Goal: Task Accomplishment & Management: Complete application form

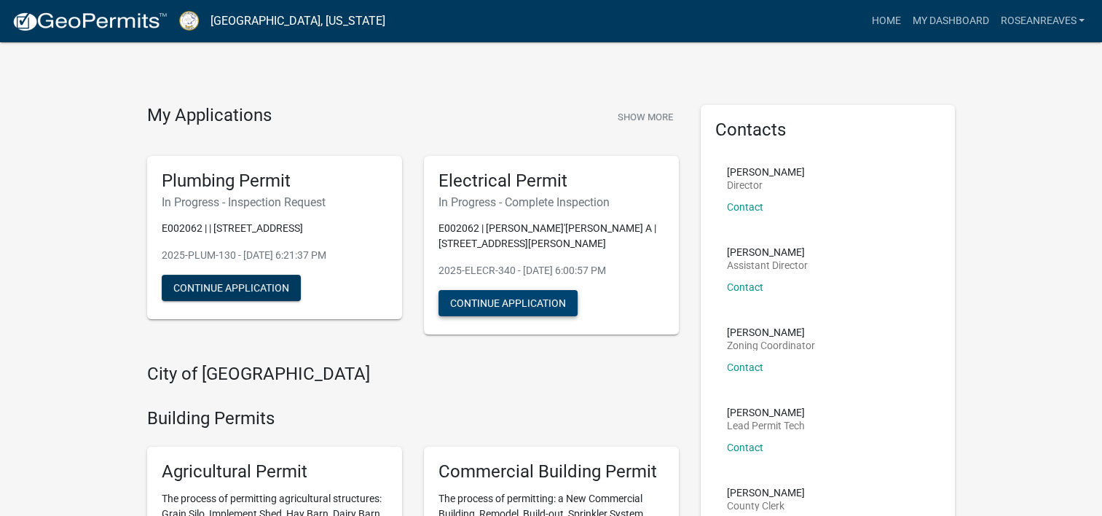
click at [502, 290] on button "Continue Application" at bounding box center [507, 303] width 139 height 26
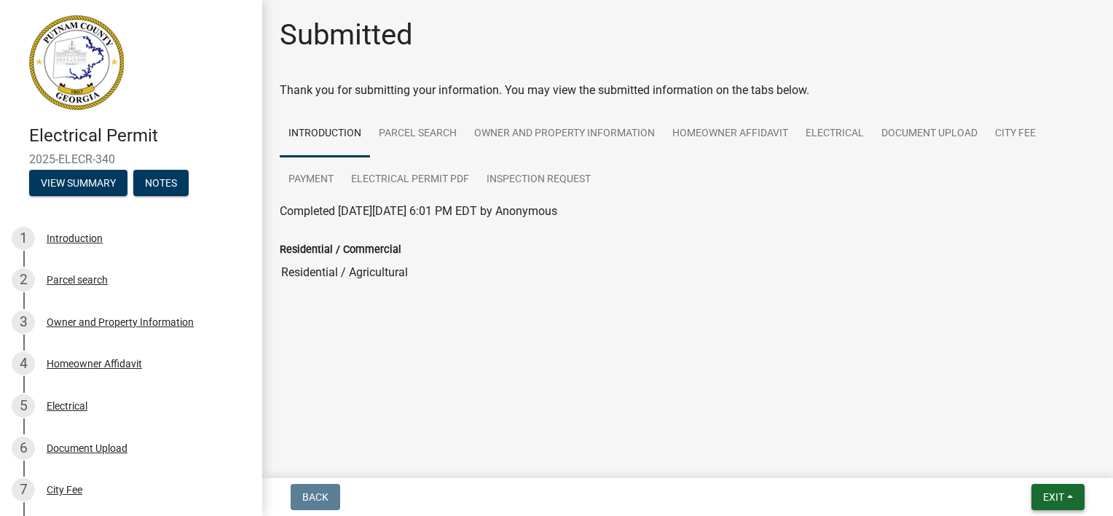
click at [1073, 483] on button "Exit" at bounding box center [1057, 496] width 53 height 26
click at [1003, 434] on button "Save" at bounding box center [1026, 423] width 116 height 35
click at [1067, 485] on button "Exit" at bounding box center [1057, 496] width 53 height 26
click at [1040, 463] on button "Save & Exit" at bounding box center [1026, 458] width 116 height 35
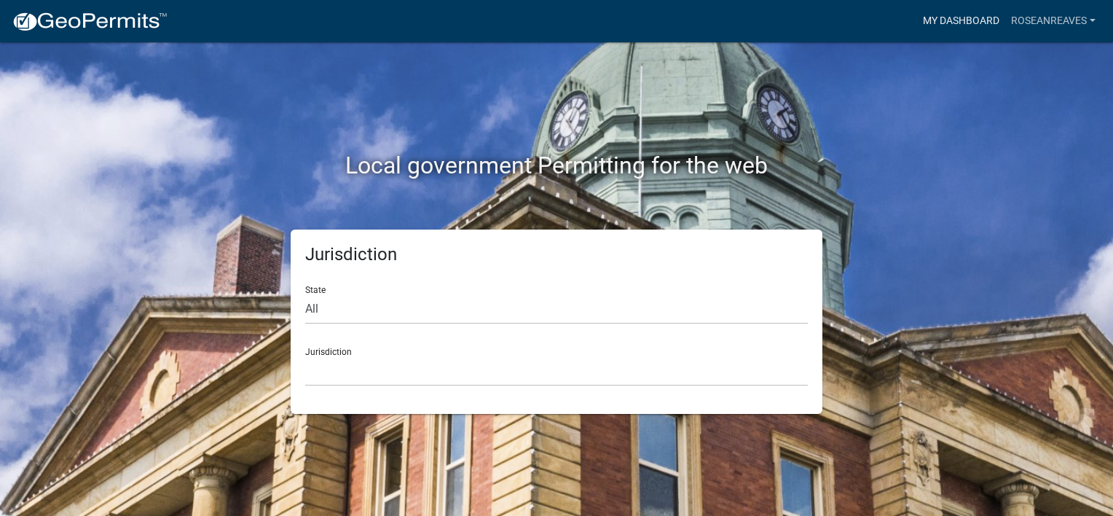
click at [925, 28] on link "My Dashboard" at bounding box center [961, 21] width 88 height 28
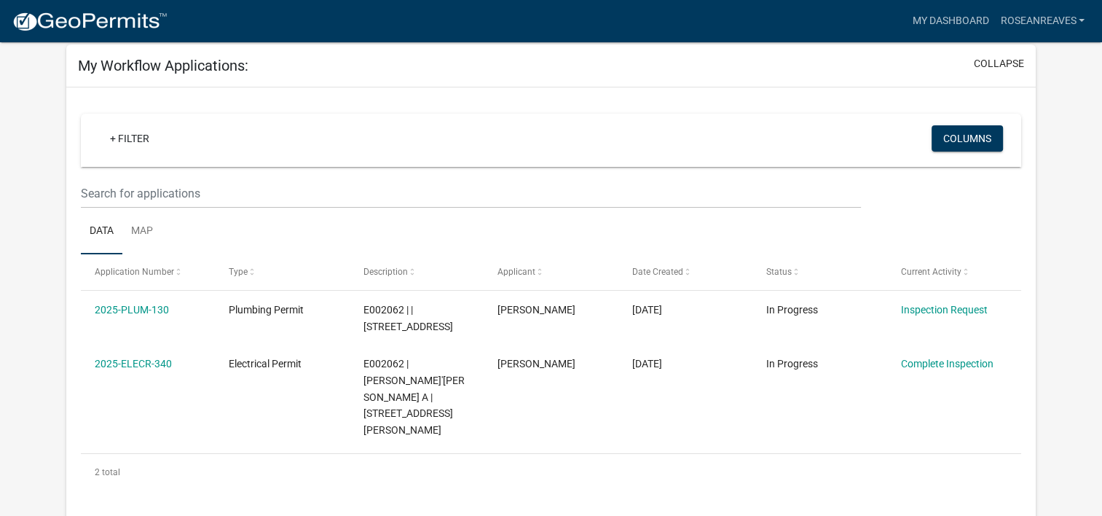
scroll to position [53, 0]
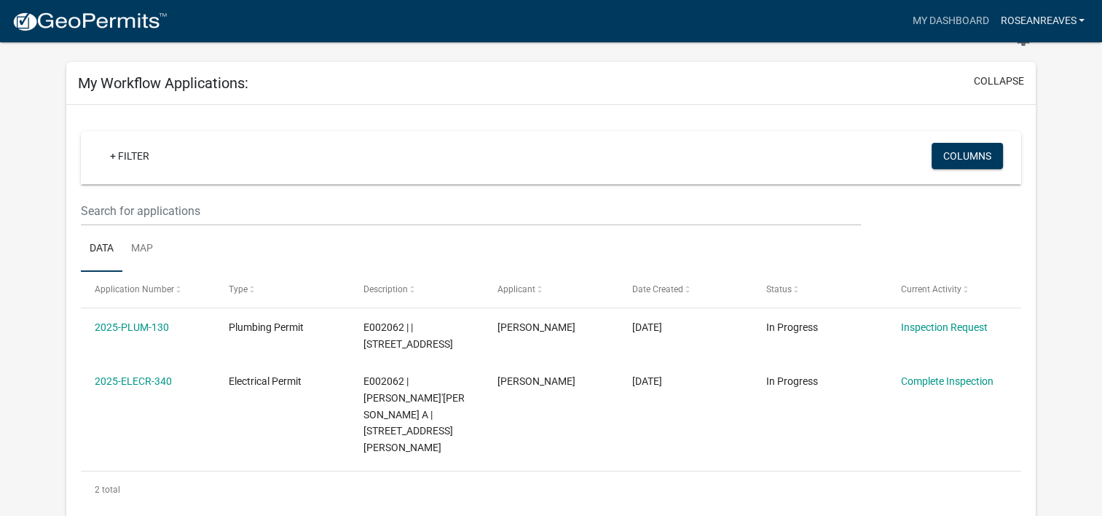
click at [1026, 15] on link "roseanreaves" at bounding box center [1042, 21] width 96 height 28
click at [1024, 44] on link "Account" at bounding box center [1032, 59] width 116 height 35
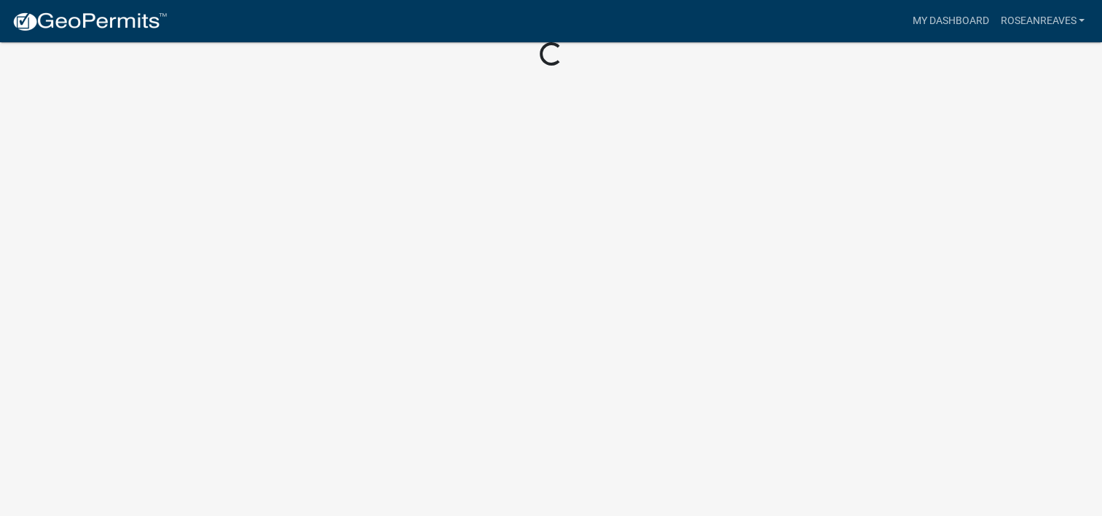
scroll to position [28, 0]
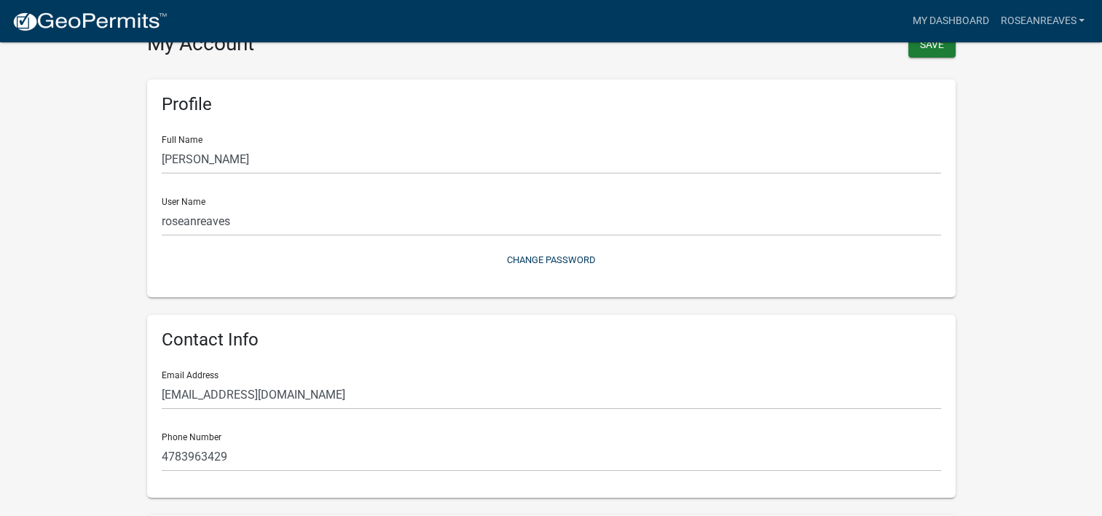
click at [90, 11] on img at bounding box center [90, 22] width 156 height 22
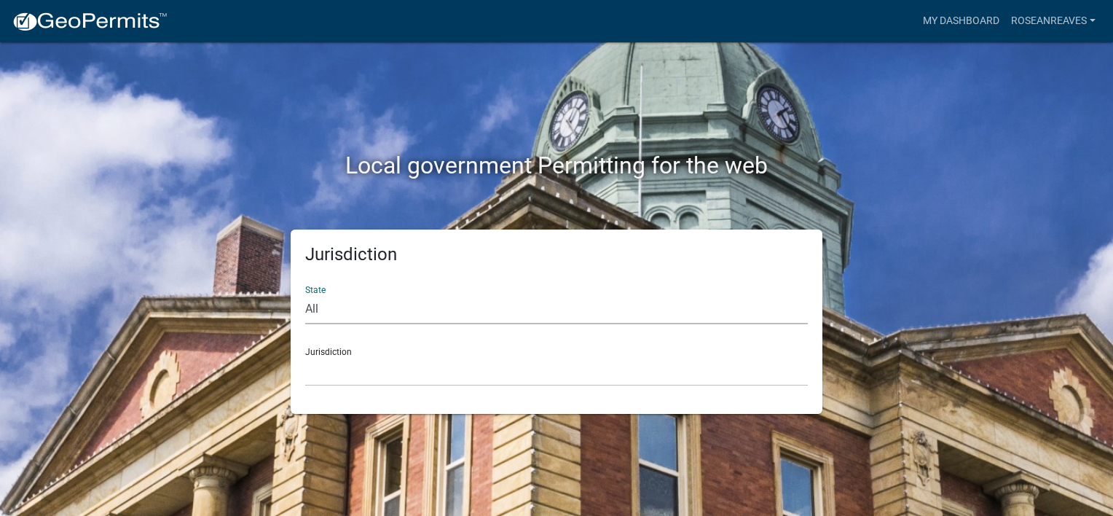
click at [348, 303] on select "All [US_STATE] [US_STATE] [US_STATE] [US_STATE] [US_STATE] [US_STATE] [US_STATE…" at bounding box center [556, 309] width 502 height 30
select select "[US_STATE]"
click at [305, 294] on select "All [US_STATE] [US_STATE] [US_STATE] [US_STATE] [US_STATE] [US_STATE] [US_STATE…" at bounding box center [556, 309] width 502 height 30
click at [332, 374] on select "City of [GEOGRAPHIC_DATA], [US_STATE] [GEOGRAPHIC_DATA], [US_STATE][PERSON_NAME…" at bounding box center [556, 371] width 502 height 30
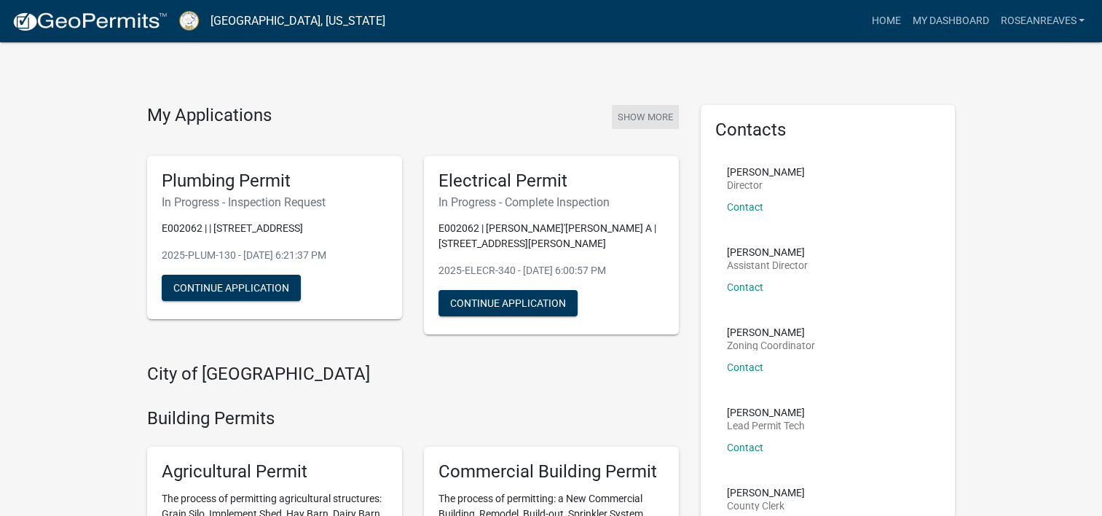
click at [660, 114] on button "Show More" at bounding box center [645, 117] width 67 height 24
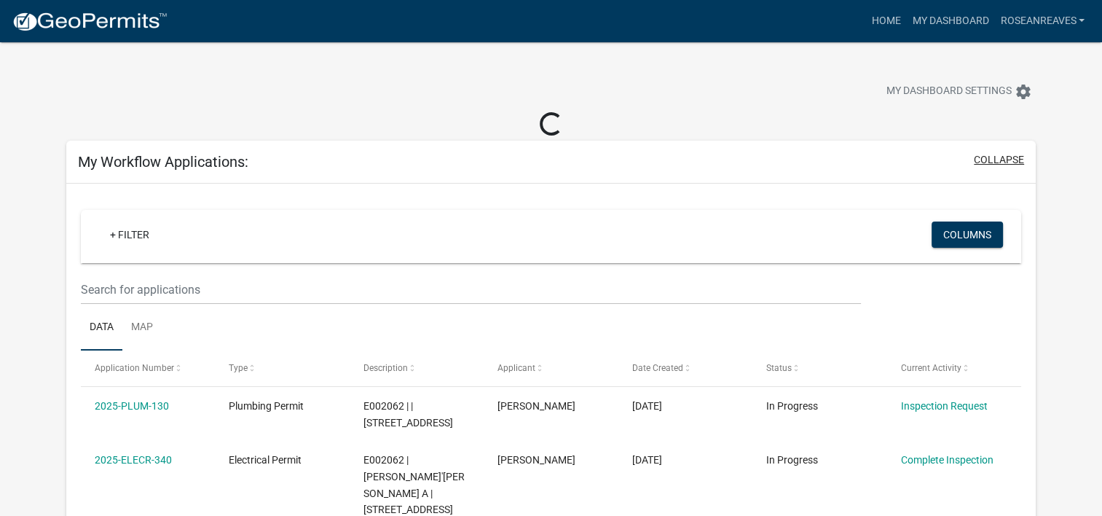
click at [996, 160] on button "collapse" at bounding box center [999, 159] width 50 height 15
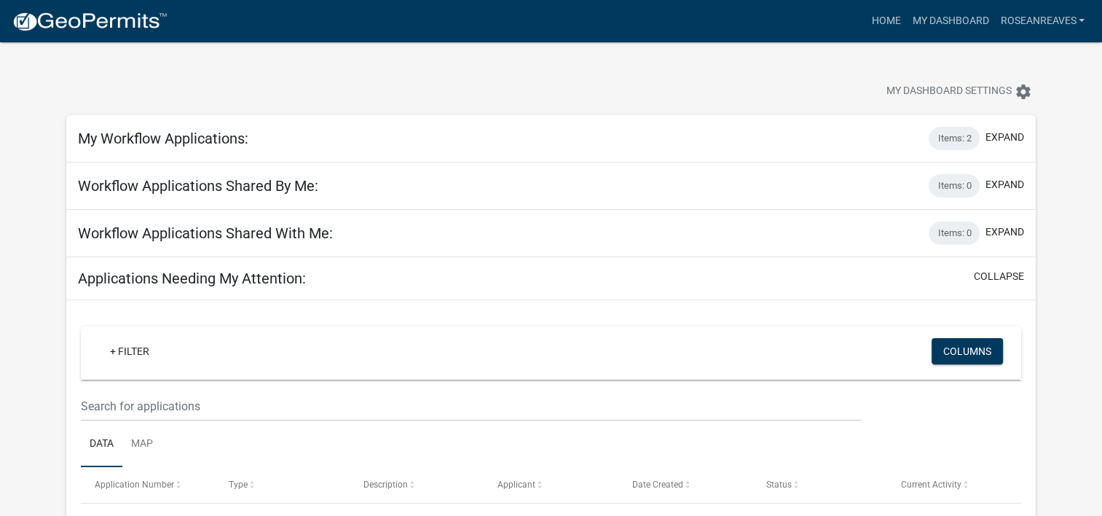
click at [1020, 74] on div "My Dashboard Settings settings" at bounding box center [551, 75] width 992 height 67
click at [987, 104] on button "My Dashboard Settings settings" at bounding box center [958, 91] width 169 height 28
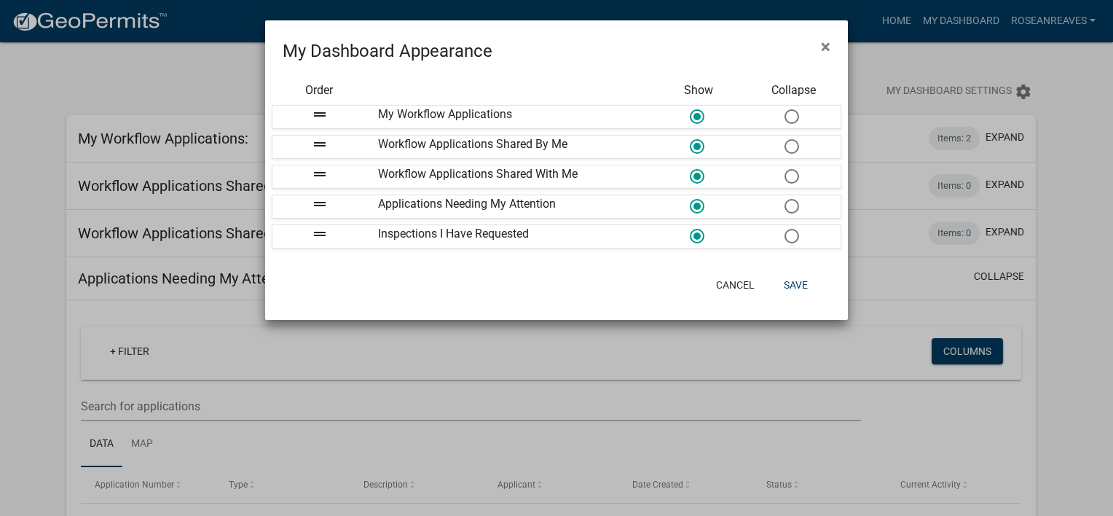
click at [964, 54] on ngb-modal-window "My Dashboard Appearance × Order Show Collapse drag_handle My Workflow Applicati…" at bounding box center [556, 258] width 1113 height 516
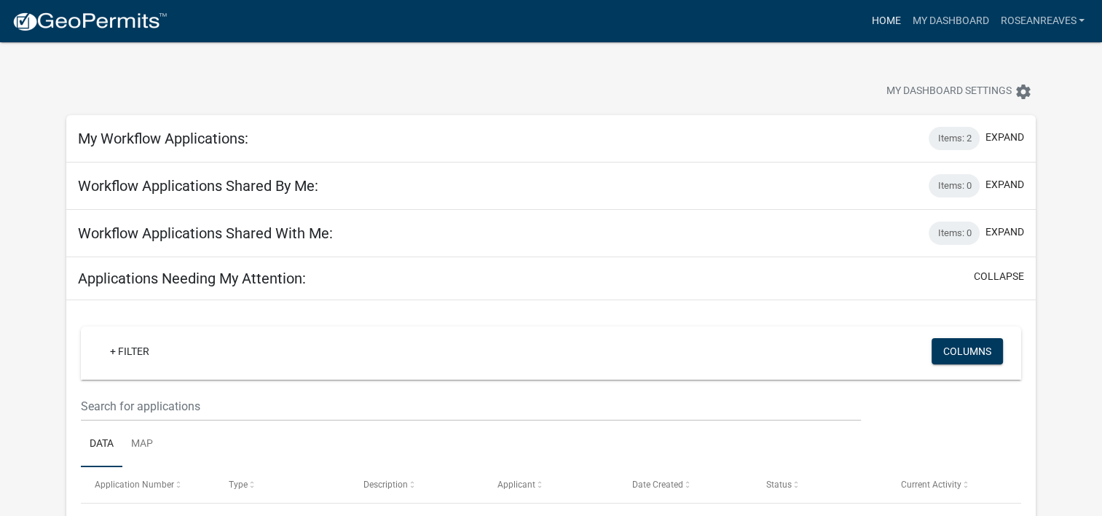
click at [888, 15] on link "Home" at bounding box center [885, 21] width 41 height 28
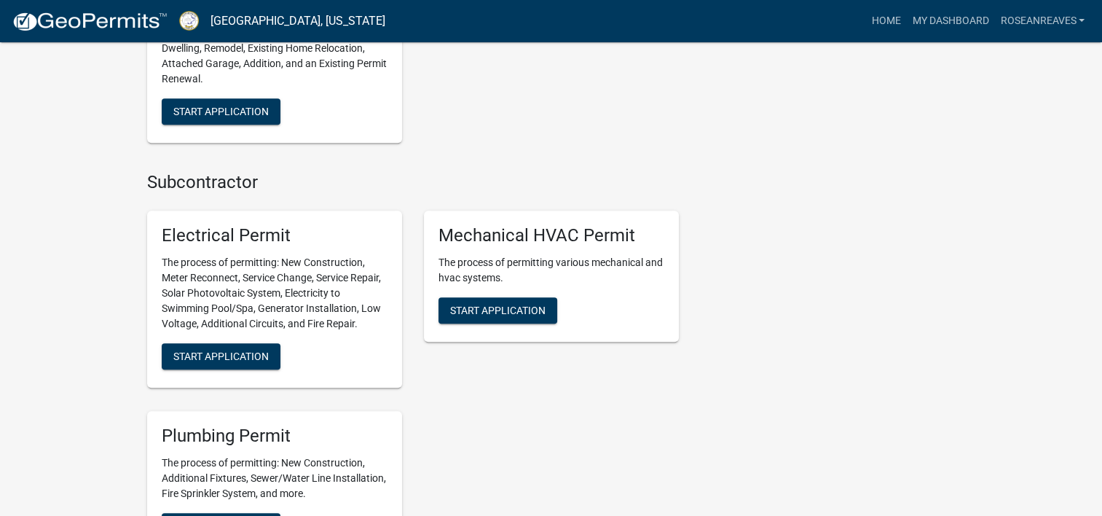
scroll to position [791, 0]
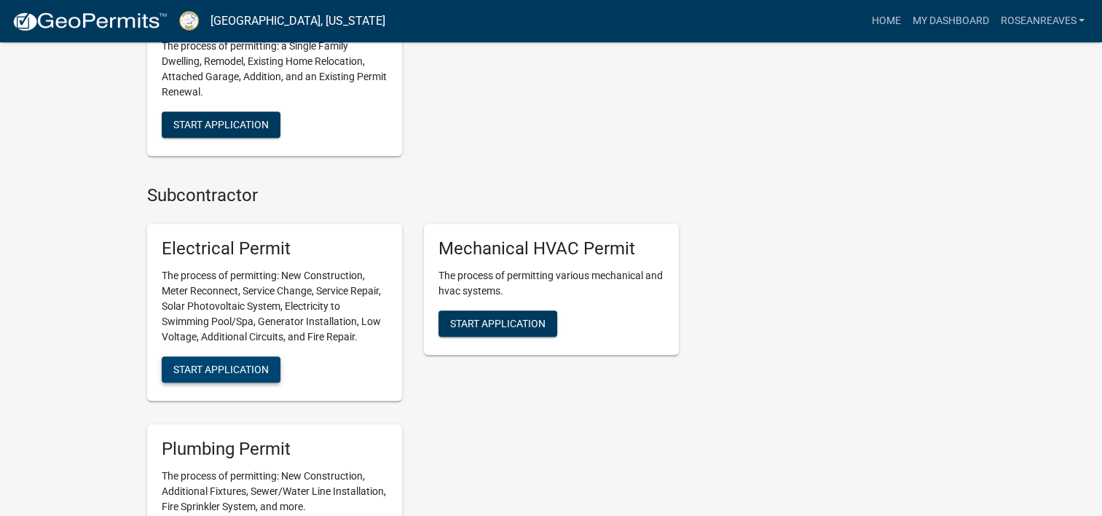
click at [250, 363] on span "Start Application" at bounding box center [220, 369] width 95 height 12
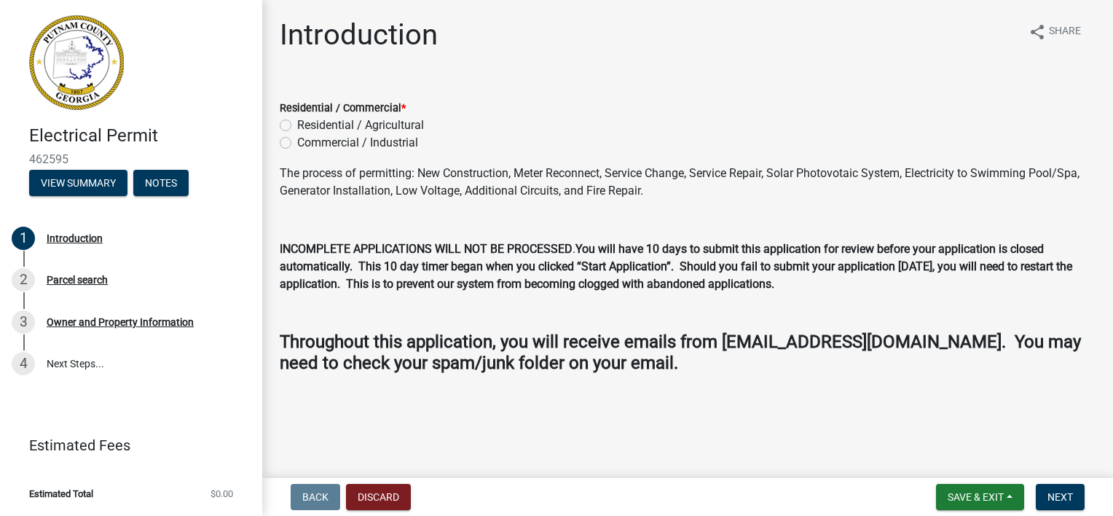
click at [297, 125] on label "Residential / Agricultural" at bounding box center [360, 124] width 127 height 17
click at [297, 125] on input "Residential / Agricultural" at bounding box center [301, 120] width 9 height 9
radio input "true"
click at [1057, 489] on button "Next" at bounding box center [1059, 496] width 49 height 26
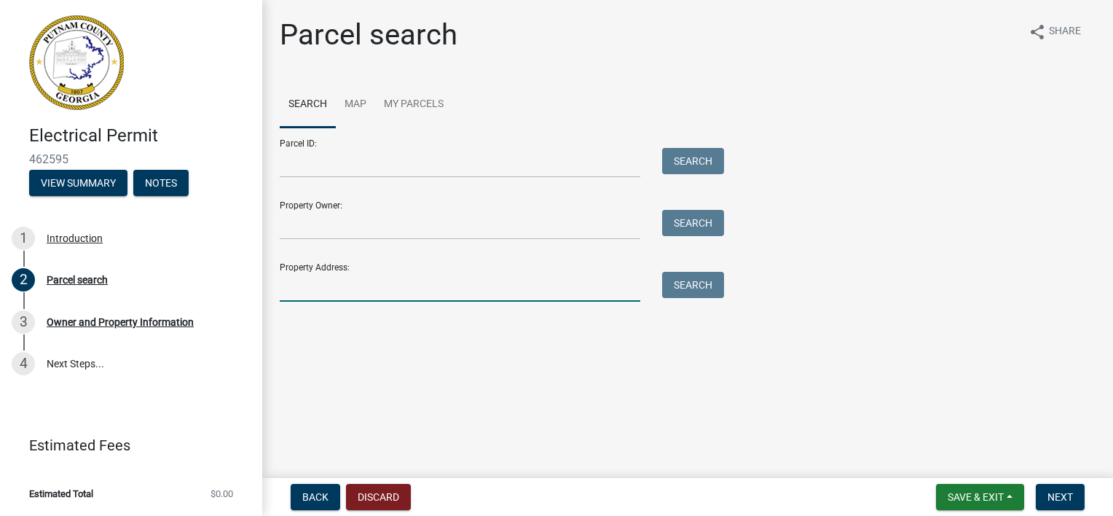
click at [419, 290] on input "Property Address:" at bounding box center [460, 287] width 360 height 30
type input "284 mlk dr"
type input "Collision Works"
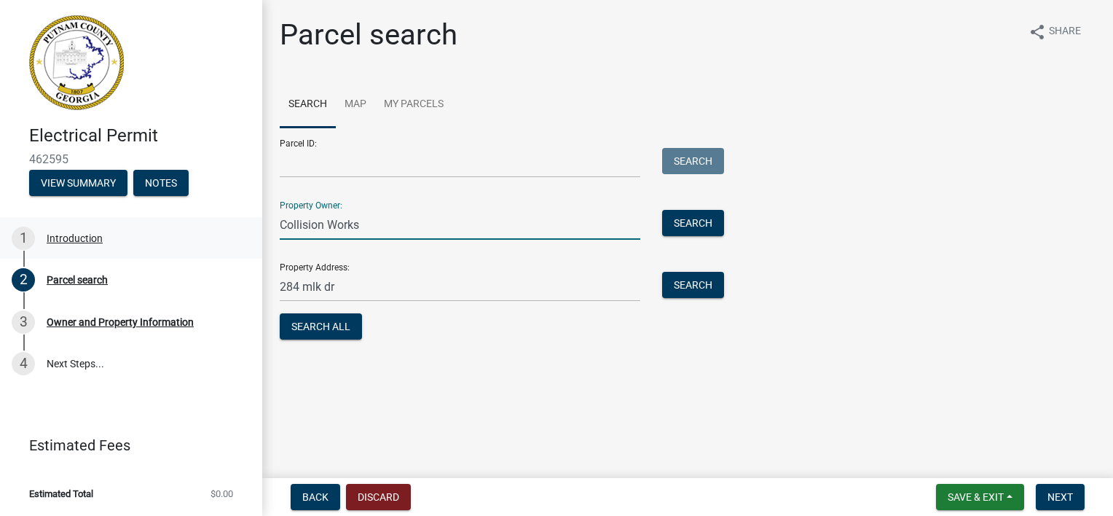
drag, startPoint x: 406, startPoint y: 233, endPoint x: 237, endPoint y: 256, distance: 170.5
click at [237, 256] on div "Electrical Permit 462595 View Summary Notes 1 Introduction 2 Parcel search 3 Ow…" at bounding box center [556, 258] width 1113 height 516
type input "[PERSON_NAME]"
click at [315, 328] on button "Search All" at bounding box center [321, 326] width 82 height 26
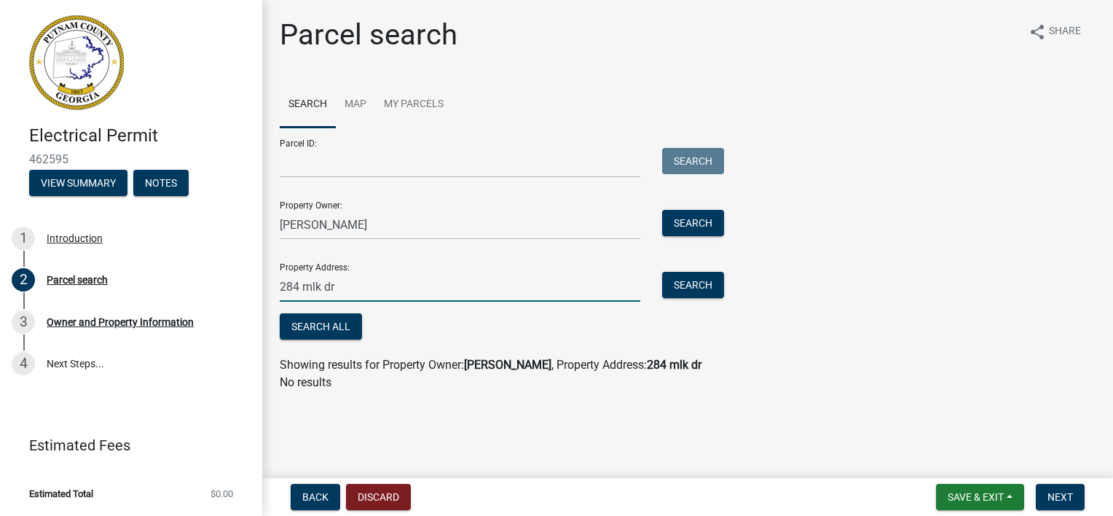
click at [320, 290] on input "284 mlk dr" at bounding box center [460, 287] width 360 height 30
type input "284 mlk jr dr"
click at [682, 294] on button "Search" at bounding box center [693, 285] width 62 height 26
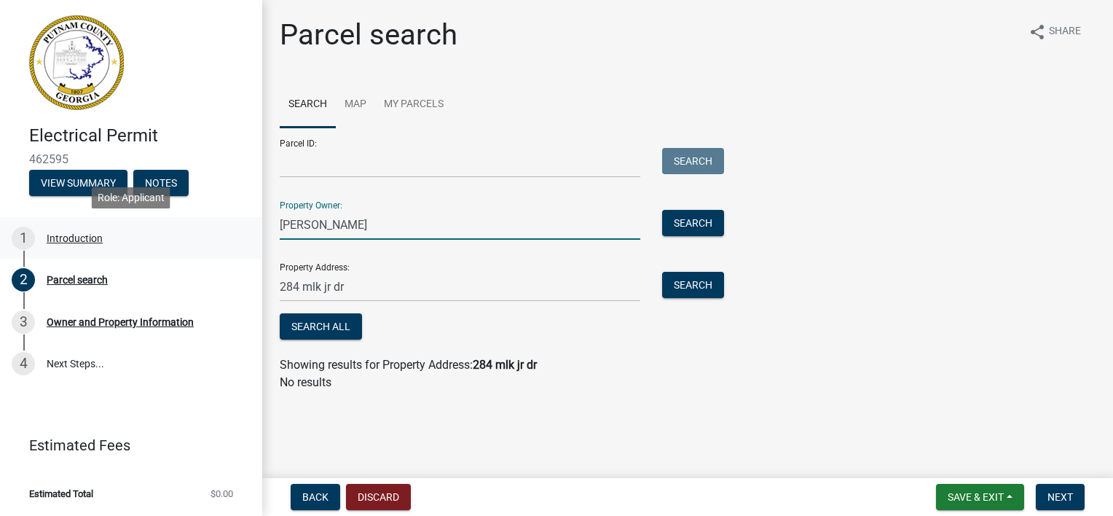
drag, startPoint x: 323, startPoint y: 239, endPoint x: 214, endPoint y: 256, distance: 110.6
click at [214, 256] on div "Electrical Permit 462595 View Summary Notes 1 Introduction 2 Parcel search 3 Ow…" at bounding box center [556, 258] width 1113 height 516
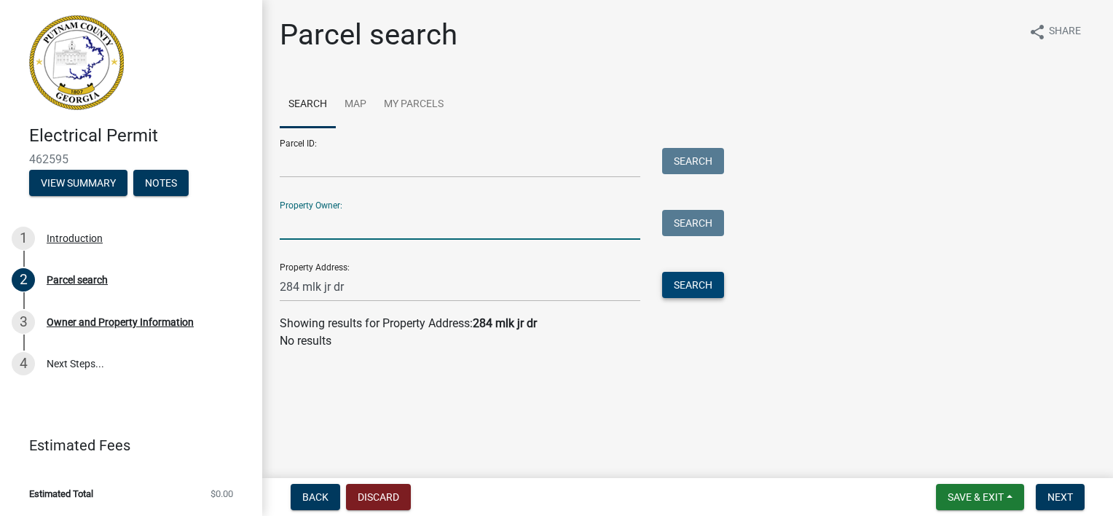
click at [674, 283] on button "Search" at bounding box center [693, 285] width 62 height 26
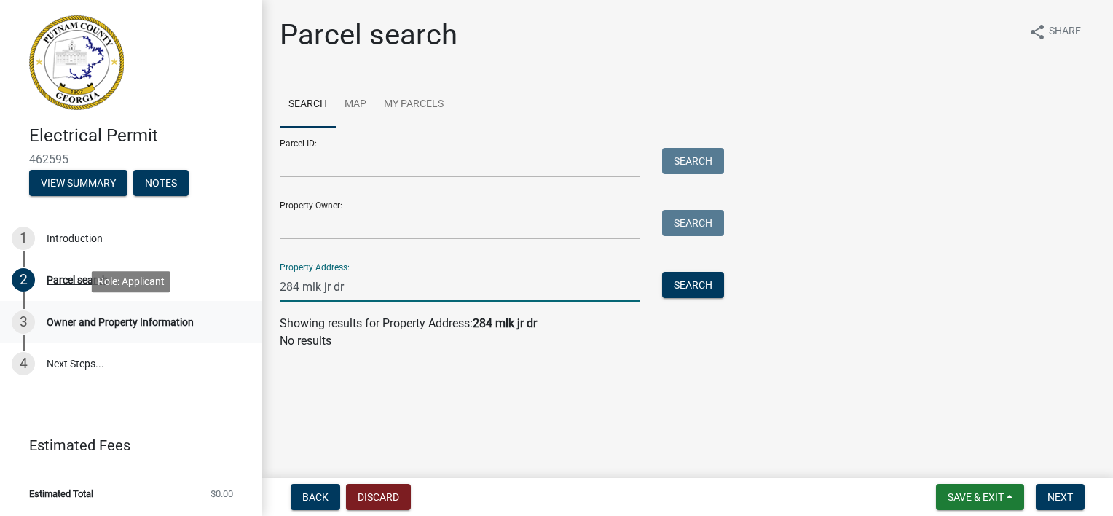
drag, startPoint x: 343, startPoint y: 283, endPoint x: 198, endPoint y: 314, distance: 148.2
click at [198, 314] on div "Electrical Permit 462595 View Summary Notes 1 Introduction 2 Parcel search 3 Ow…" at bounding box center [556, 258] width 1113 height 516
click at [518, 296] on input "[PERSON_NAME]" at bounding box center [460, 287] width 360 height 30
type input "d"
type input "@"
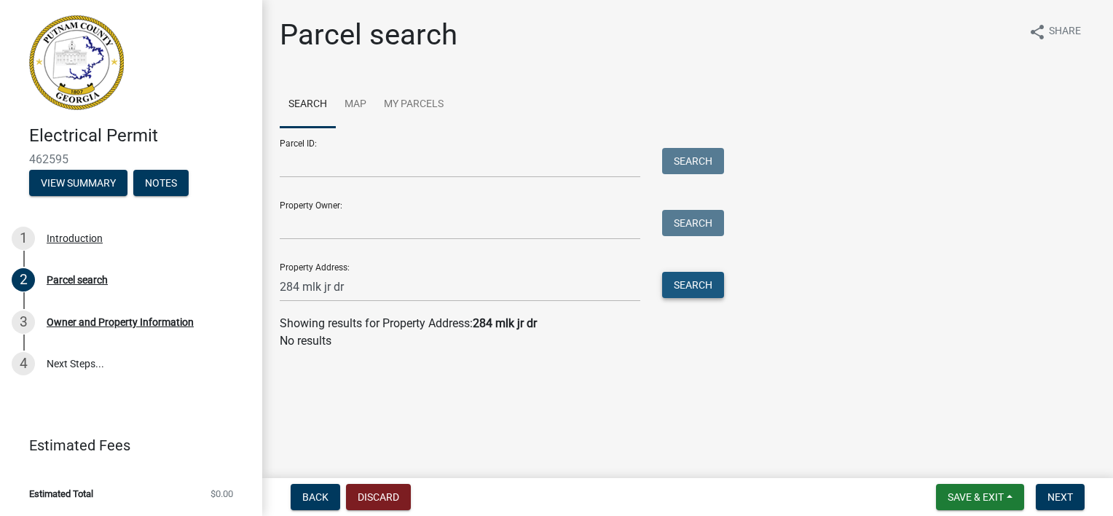
click at [711, 295] on button "Search" at bounding box center [693, 285] width 62 height 26
drag, startPoint x: 430, startPoint y: 296, endPoint x: 325, endPoint y: 291, distance: 104.9
click at [325, 291] on input "284 mlk jr dr" at bounding box center [460, 287] width 360 height 30
click at [325, 291] on input "r dr" at bounding box center [460, 287] width 360 height 30
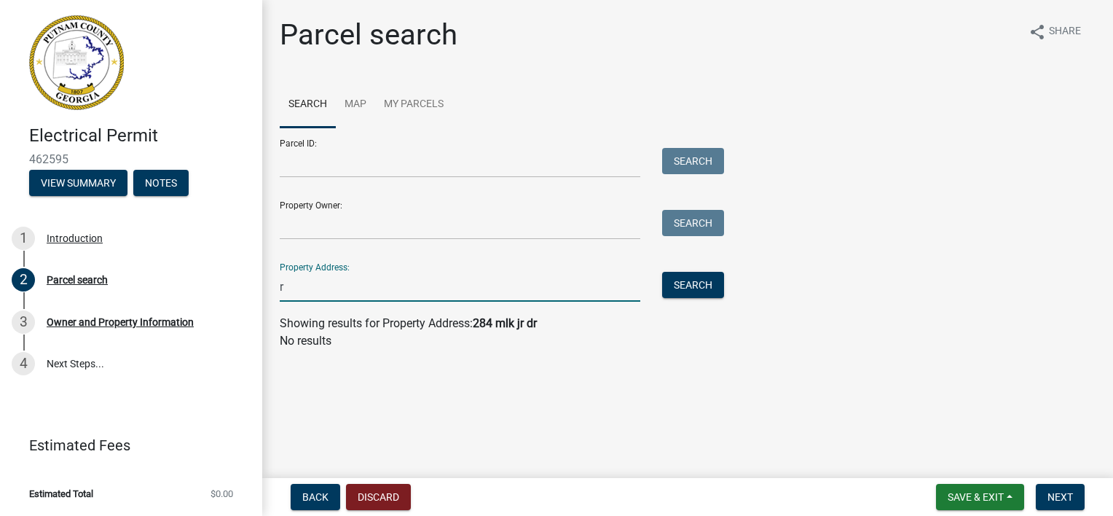
type input "r"
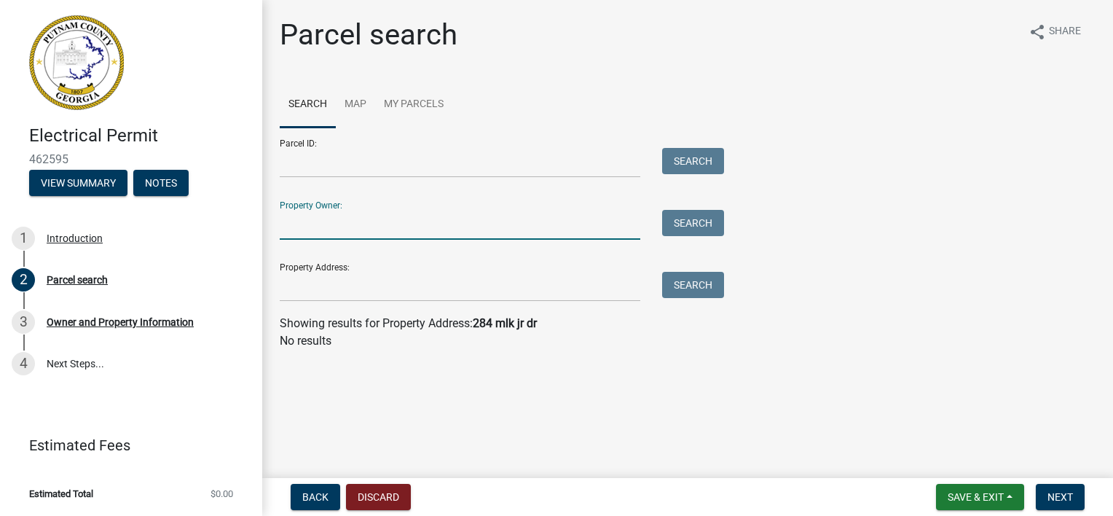
click at [319, 229] on input "Property Owner:" at bounding box center [460, 225] width 360 height 30
type input "[PERSON_NAME]"
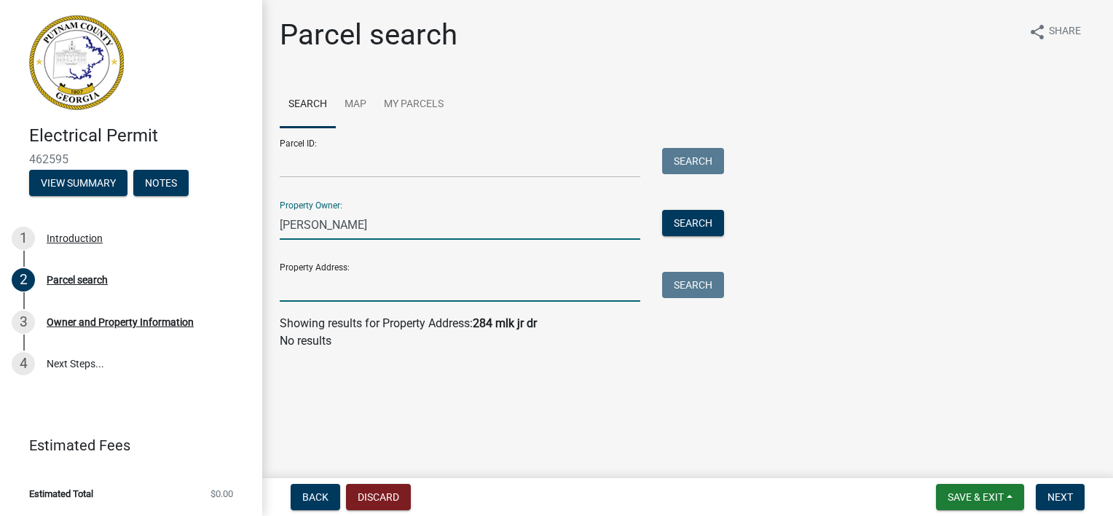
type input "284 mlk dr"
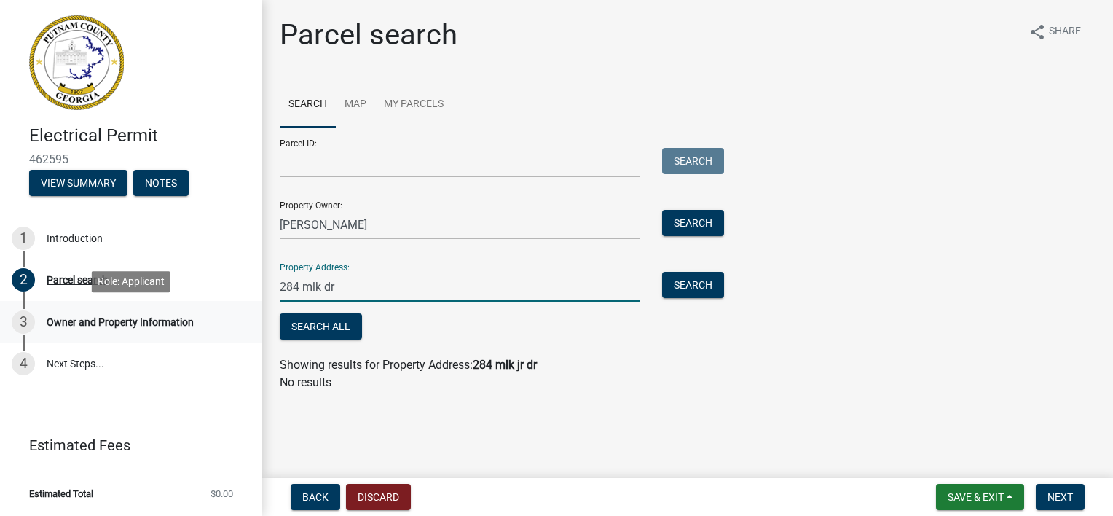
drag, startPoint x: 354, startPoint y: 288, endPoint x: 155, endPoint y: 335, distance: 204.2
click at [155, 335] on div "Electrical Permit 462595 View Summary Notes 1 Introduction 2 Parcel search 3 Ow…" at bounding box center [556, 258] width 1113 height 516
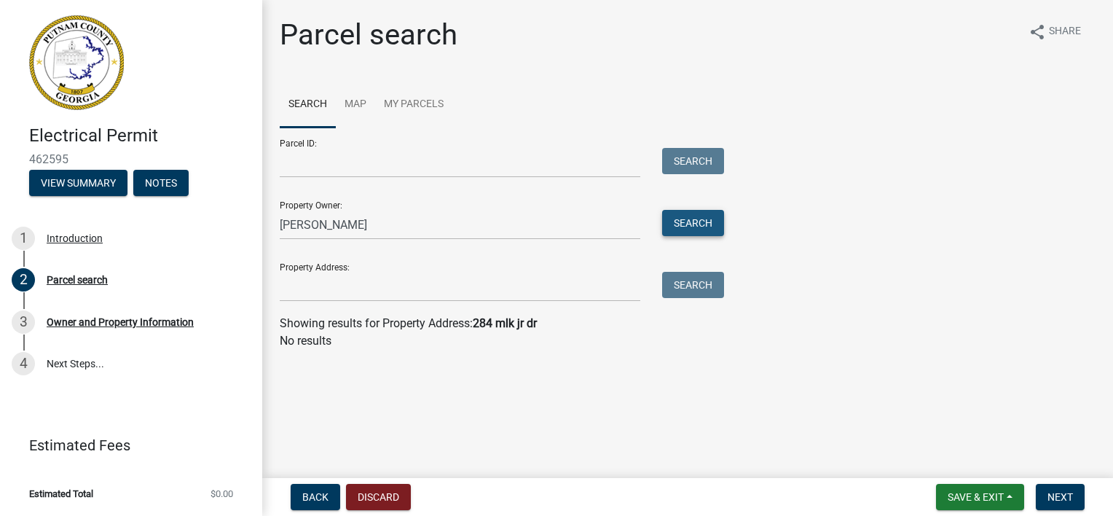
click at [679, 224] on button "Search" at bounding box center [693, 223] width 62 height 26
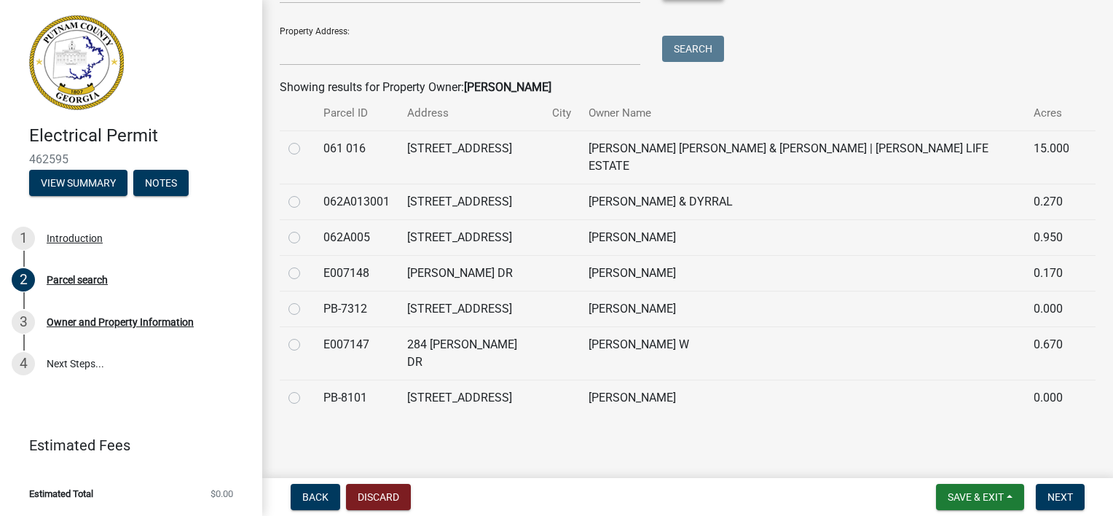
scroll to position [287, 0]
